Goal: Task Accomplishment & Management: Manage account settings

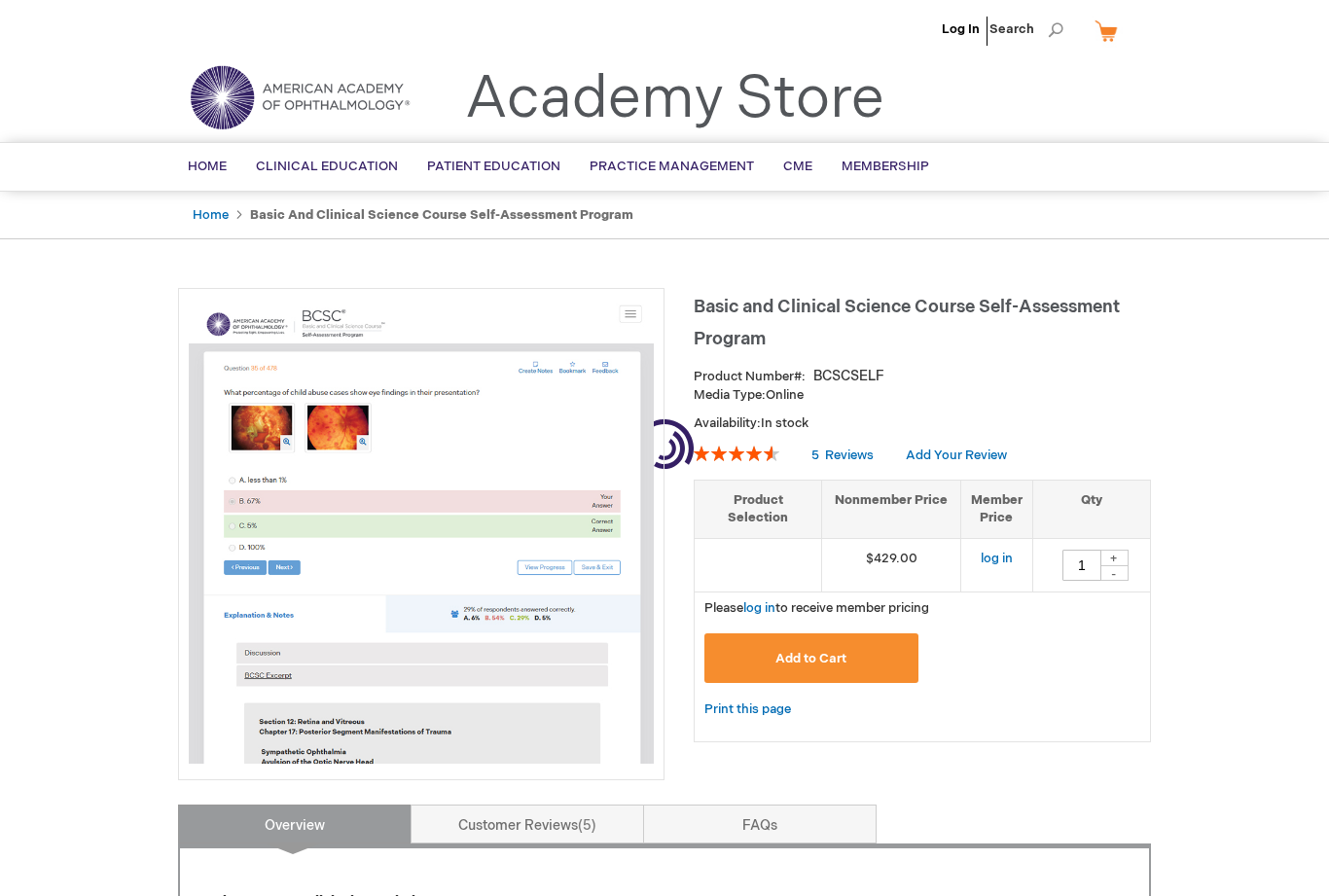
type input "1"
click at [959, 31] on link "Log In" at bounding box center [960, 30] width 38 height 16
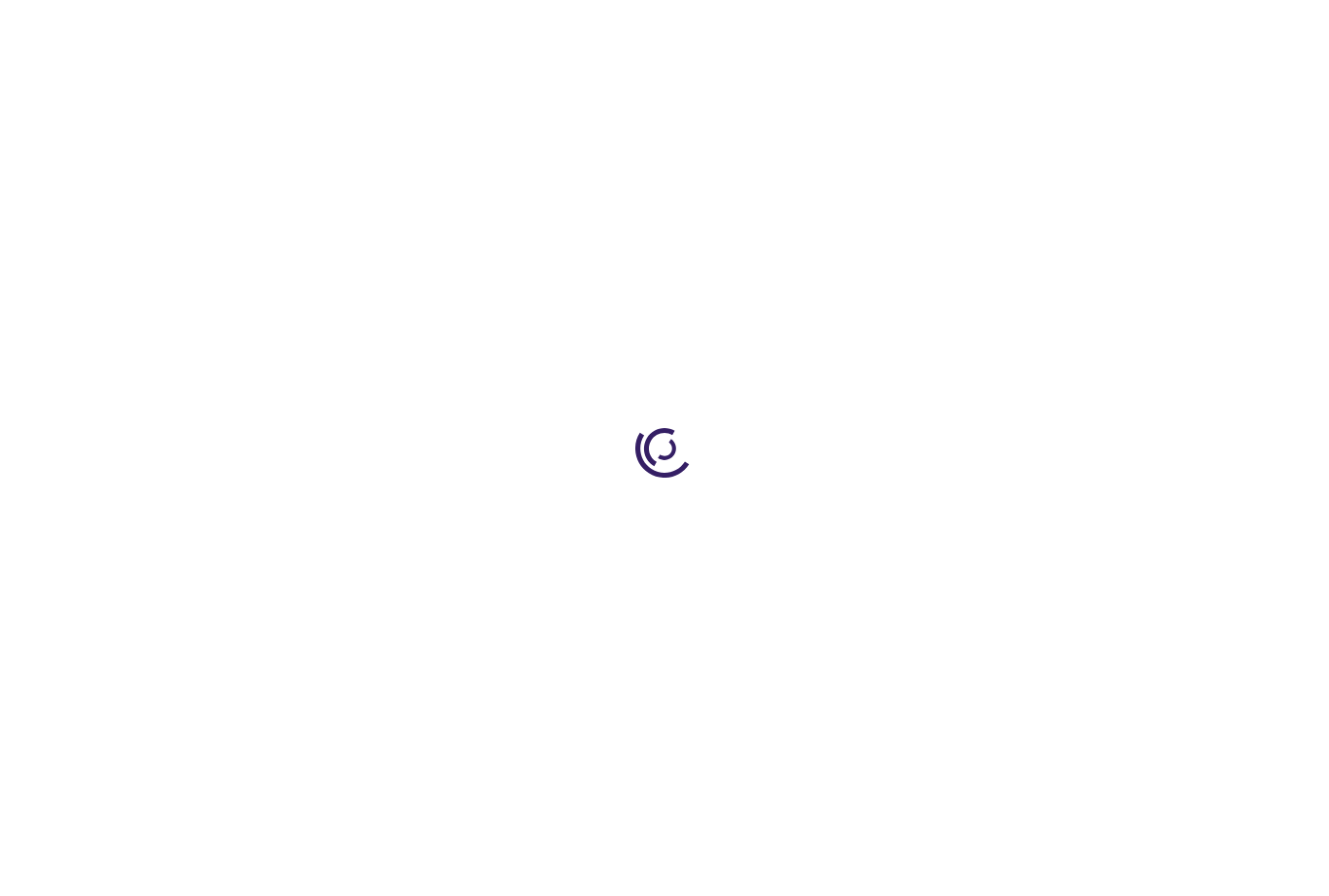
type input "1"
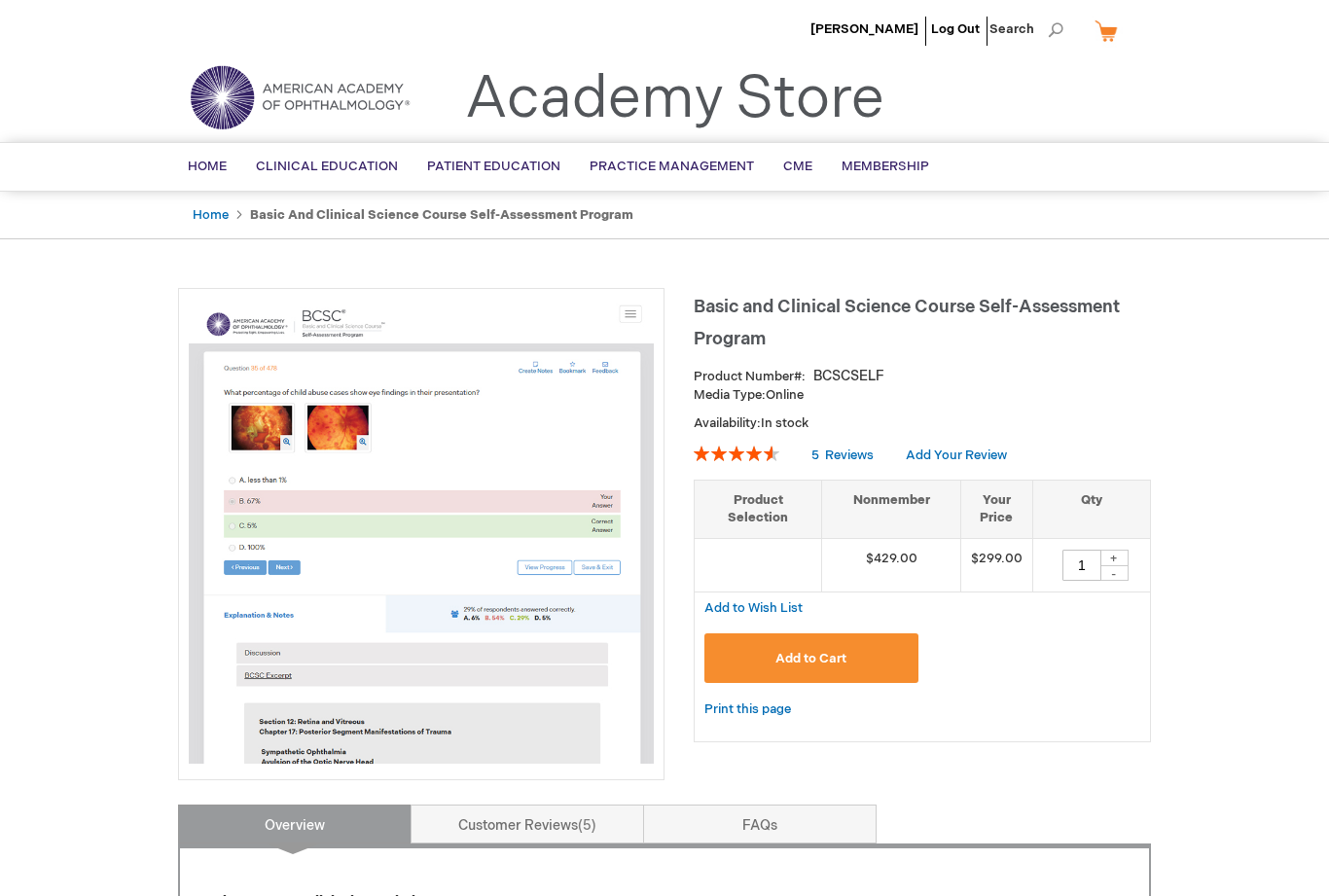
click at [846, 36] on span "[PERSON_NAME]" at bounding box center [864, 30] width 108 height 16
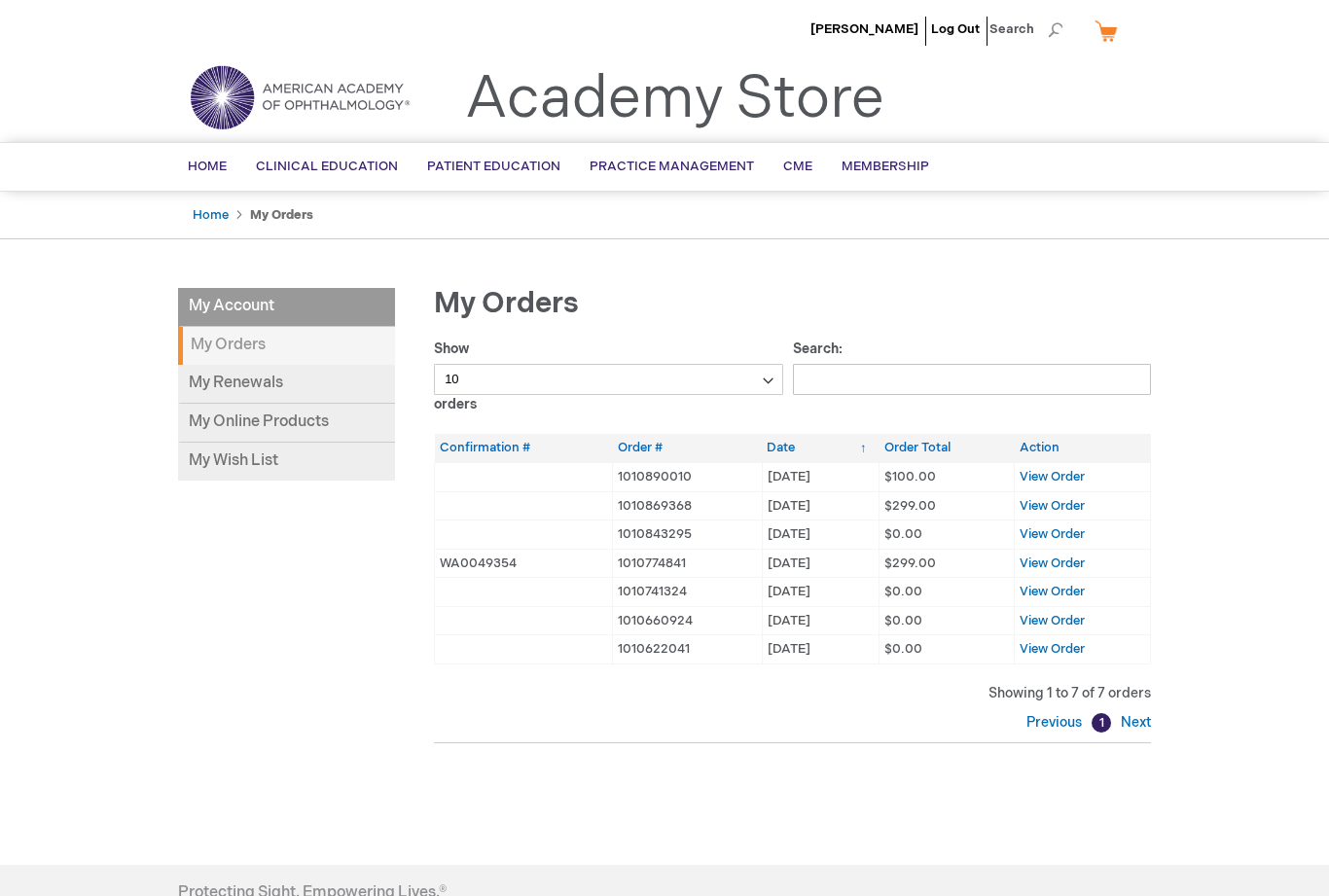
click at [280, 406] on link "My Online Products" at bounding box center [287, 423] width 217 height 39
click at [299, 419] on link "My Online Products" at bounding box center [287, 423] width 217 height 39
